Goal: Transaction & Acquisition: Purchase product/service

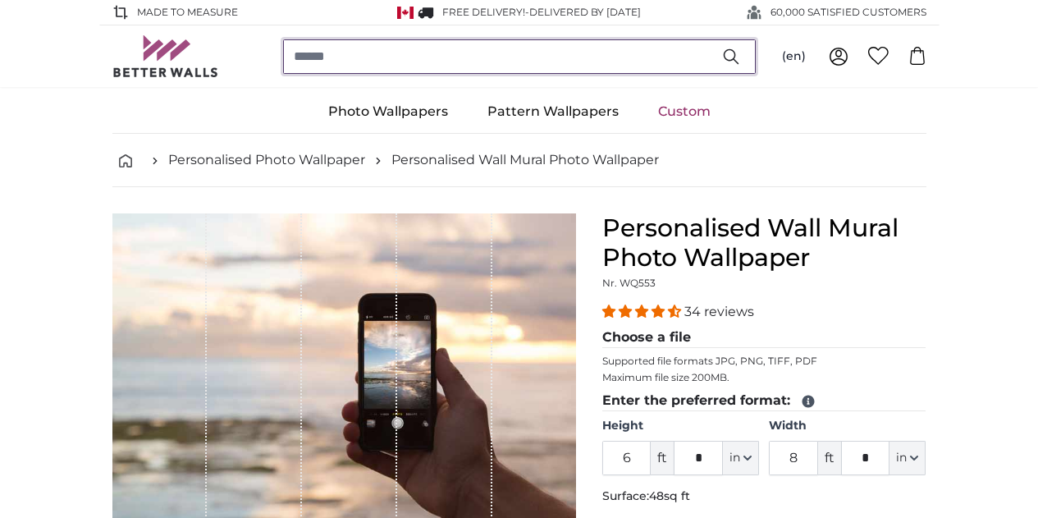
click at [483, 57] on input "search" at bounding box center [519, 56] width 473 height 34
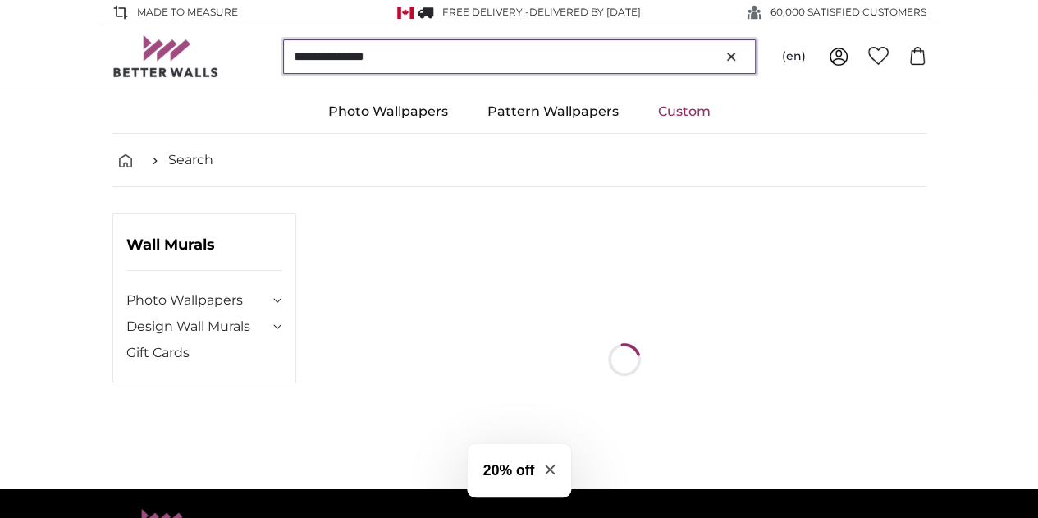
type input "**********"
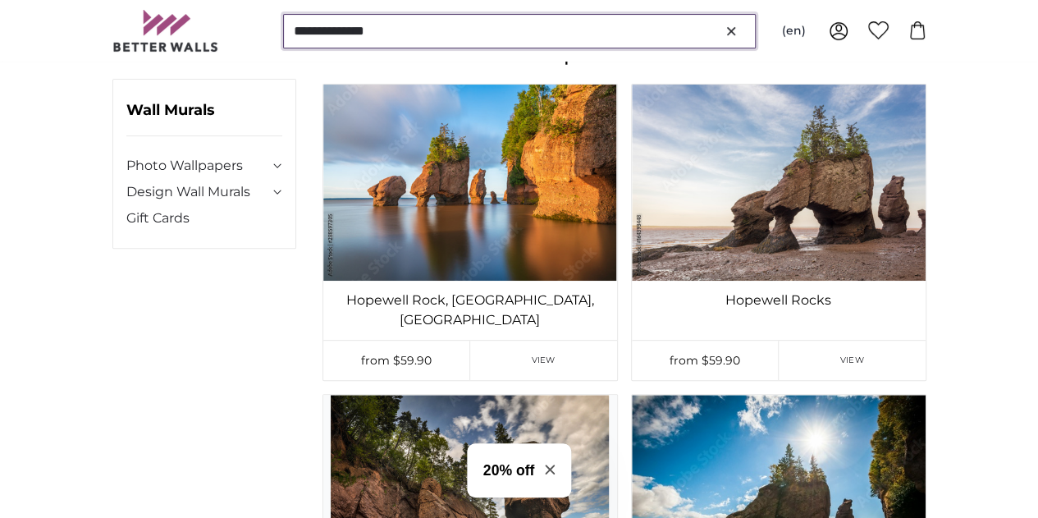
scroll to position [179, 0]
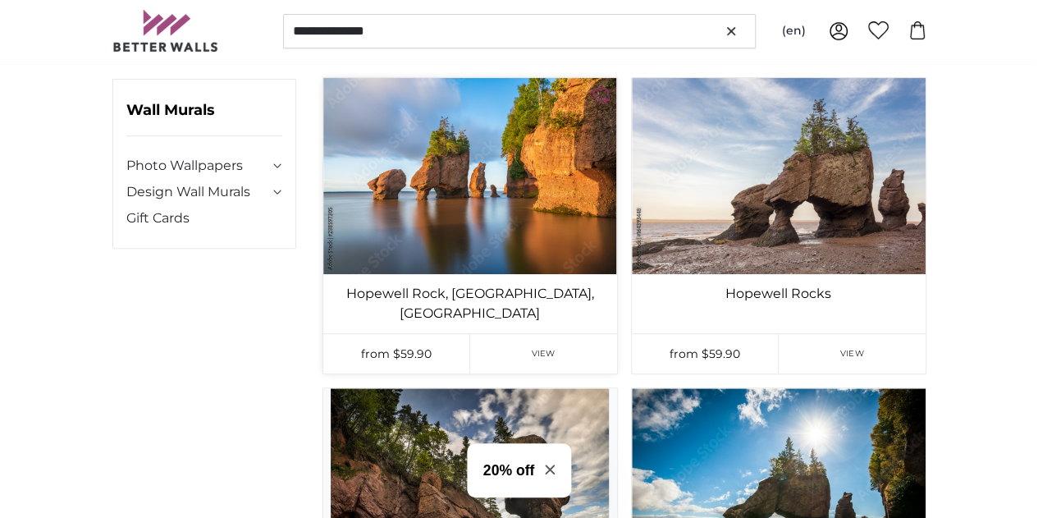
click at [435, 139] on img at bounding box center [470, 176] width 294 height 196
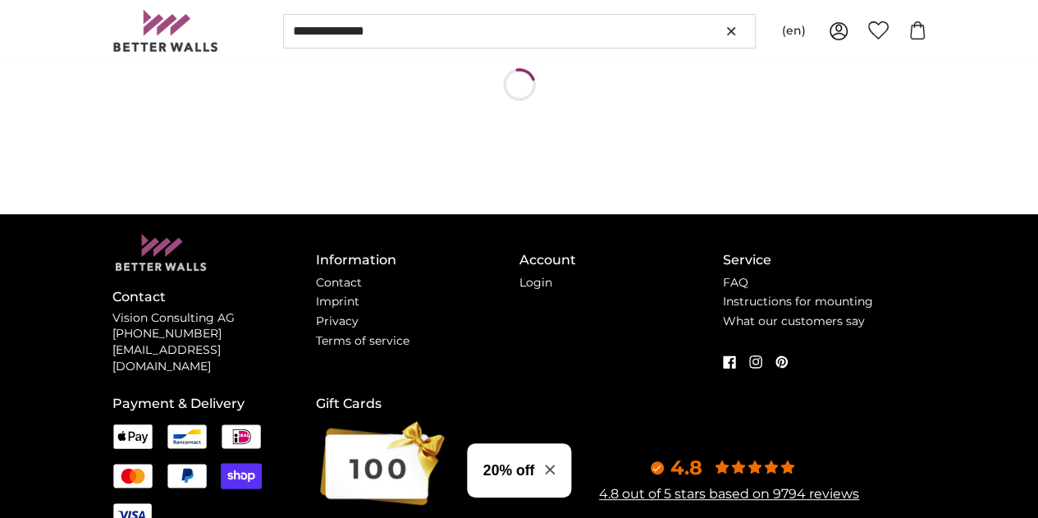
scroll to position [0, 0]
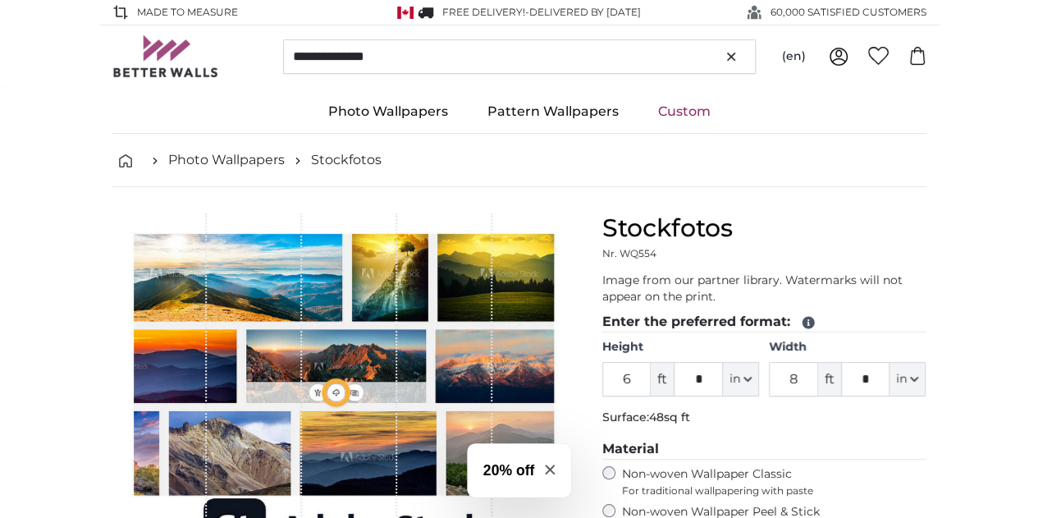
type input "9"
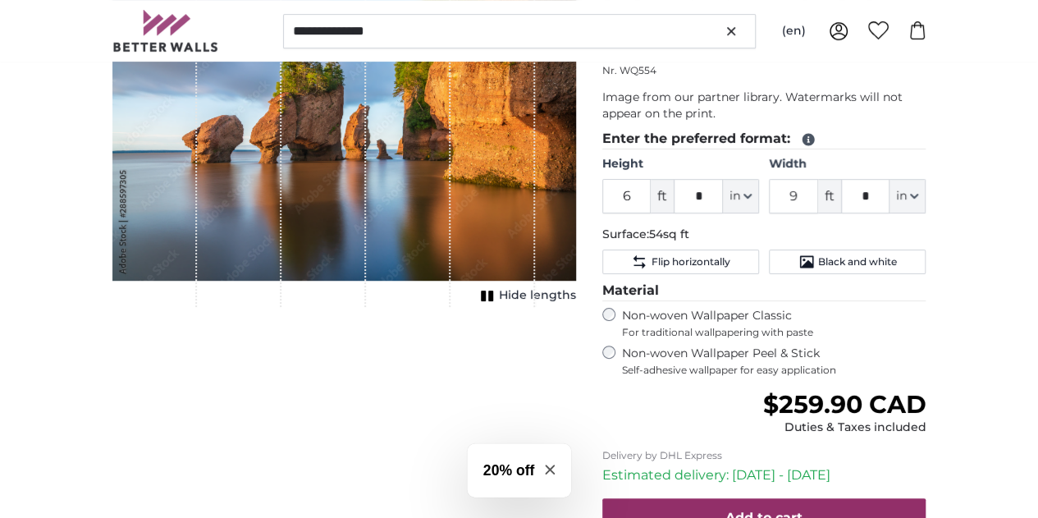
scroll to position [251, 0]
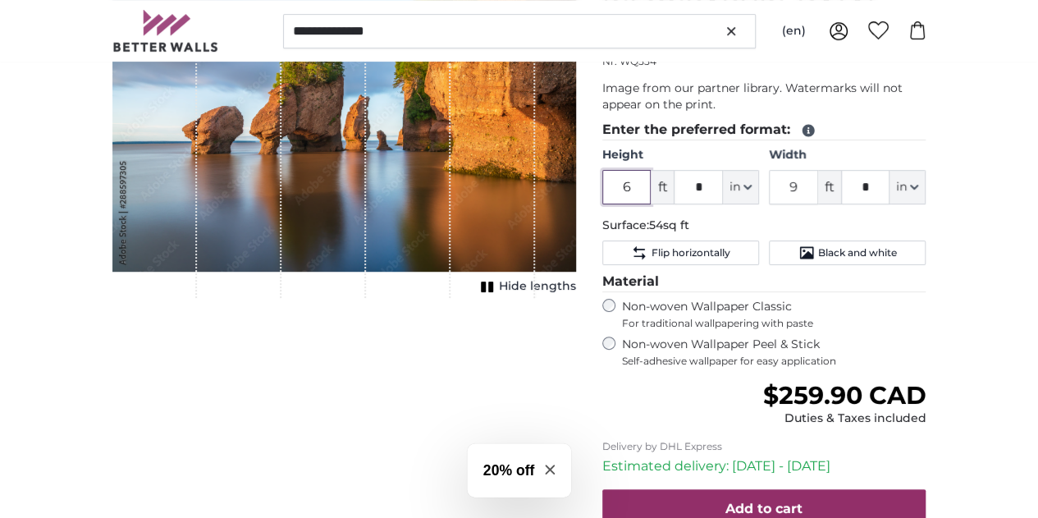
click at [652, 170] on input "6" at bounding box center [626, 187] width 49 height 34
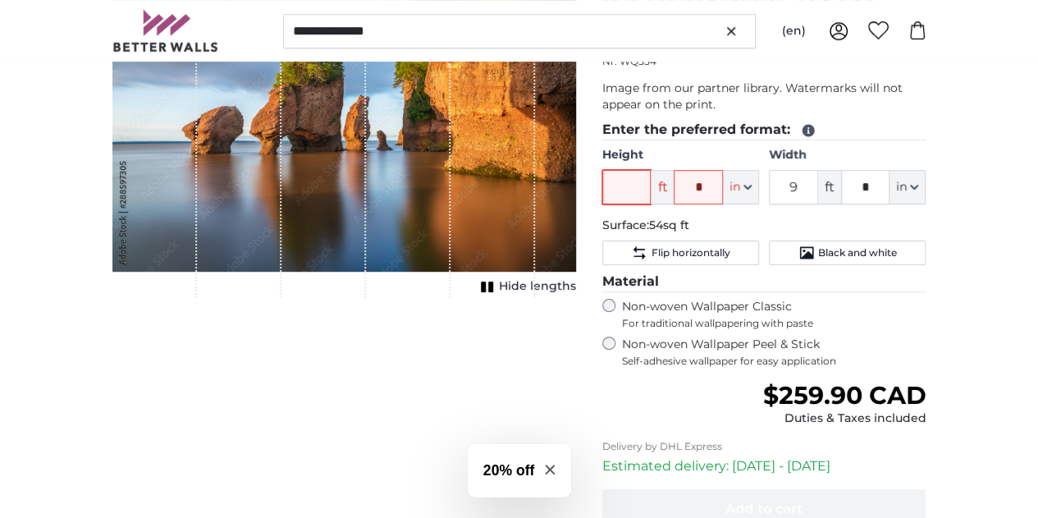
type input "9"
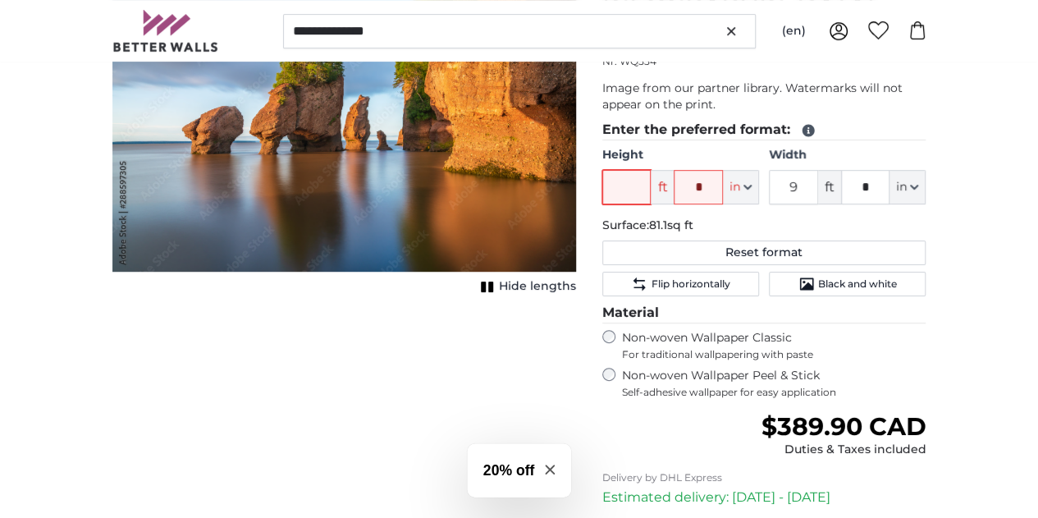
type input "8"
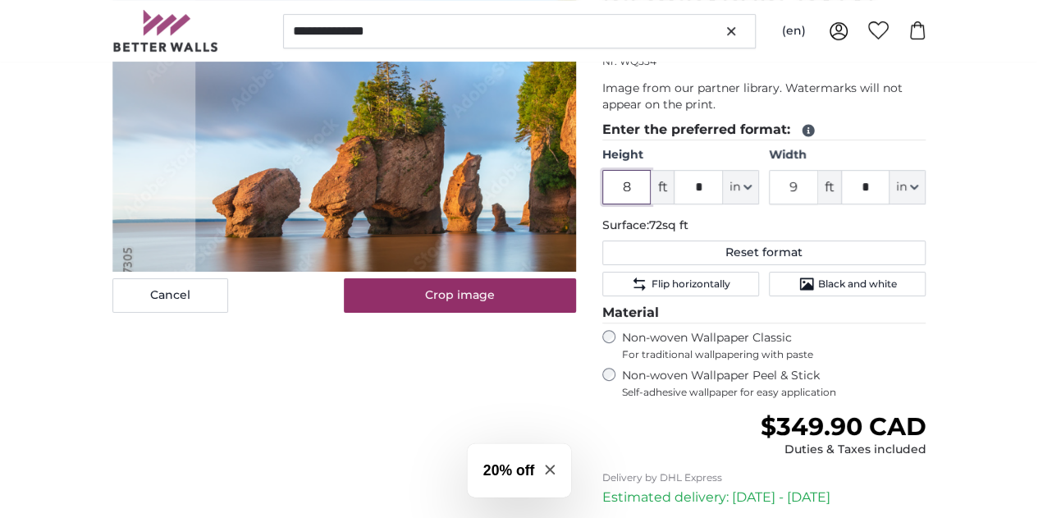
type input "8"
click at [818, 170] on input "9" at bounding box center [793, 187] width 49 height 34
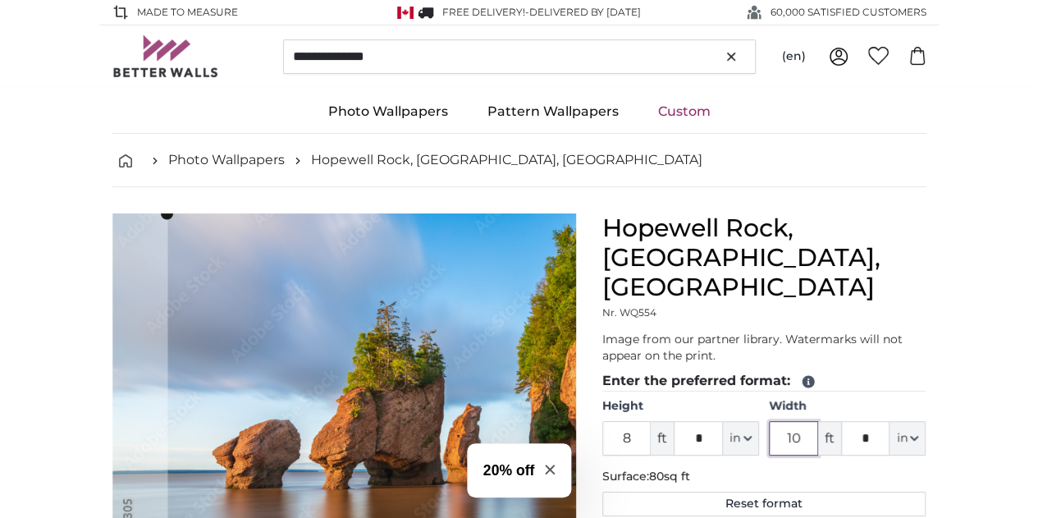
type input "10"
